Goal: Find contact information: Find contact information

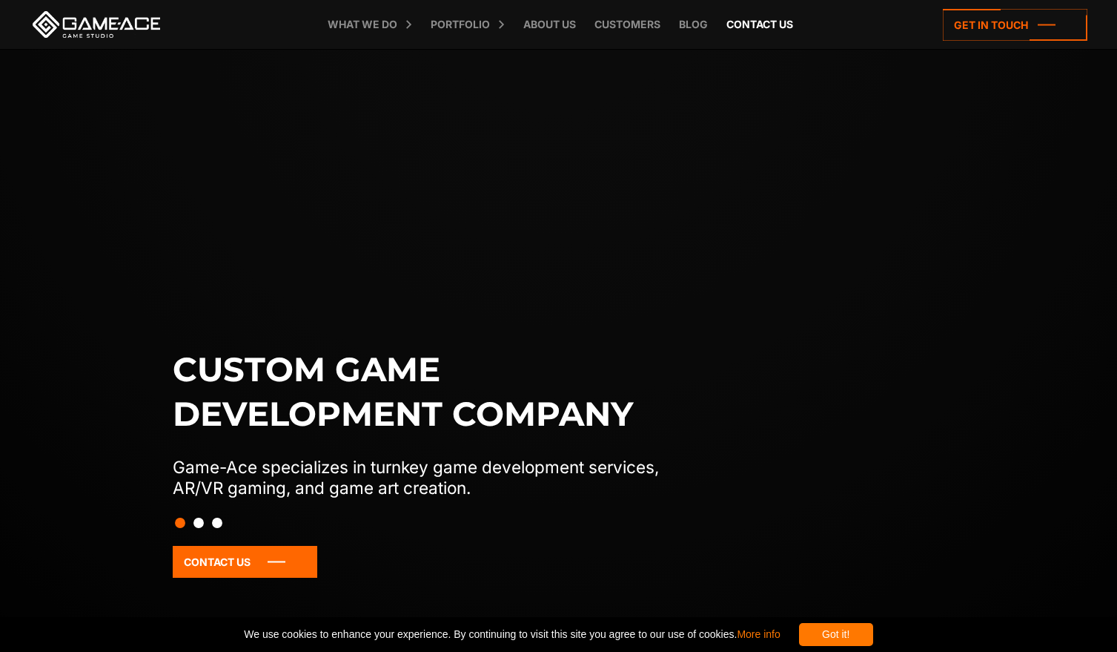
click at [766, 25] on link "Contact us" at bounding box center [760, 24] width 82 height 49
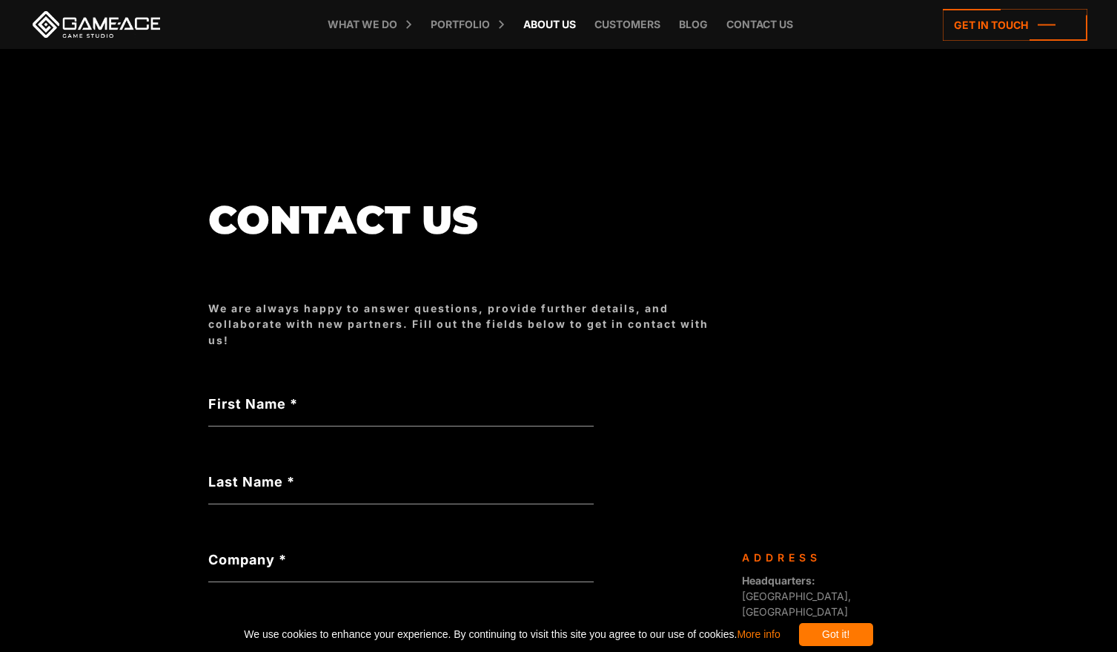
click at [542, 26] on link "About Us" at bounding box center [549, 24] width 67 height 49
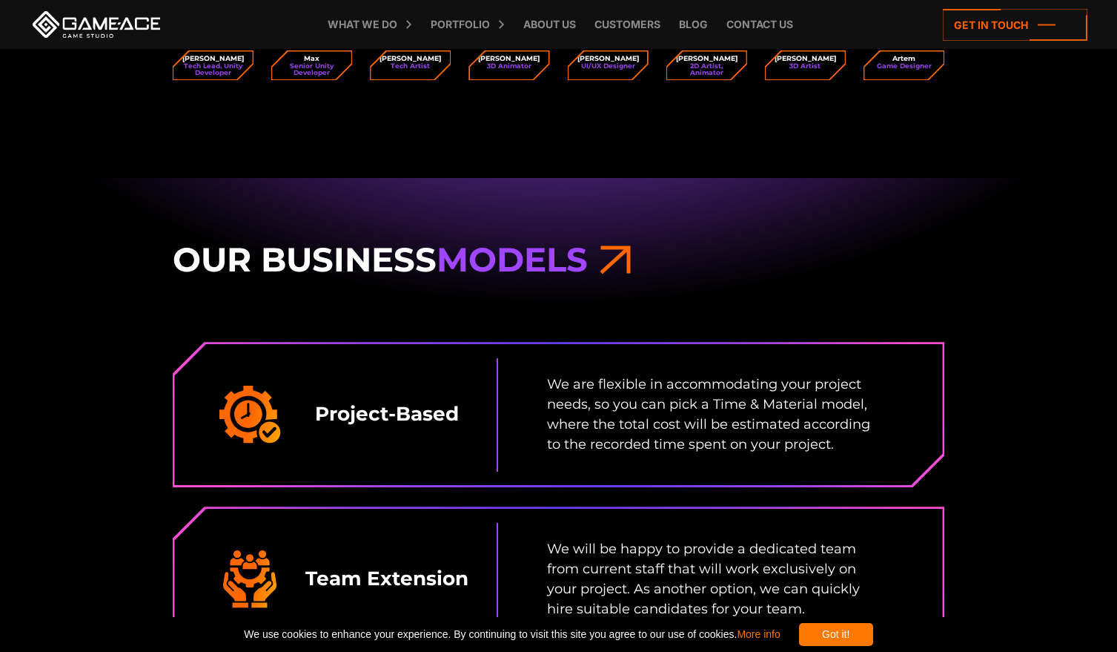
scroll to position [2299, 0]
